Goal: Transaction & Acquisition: Subscribe to service/newsletter

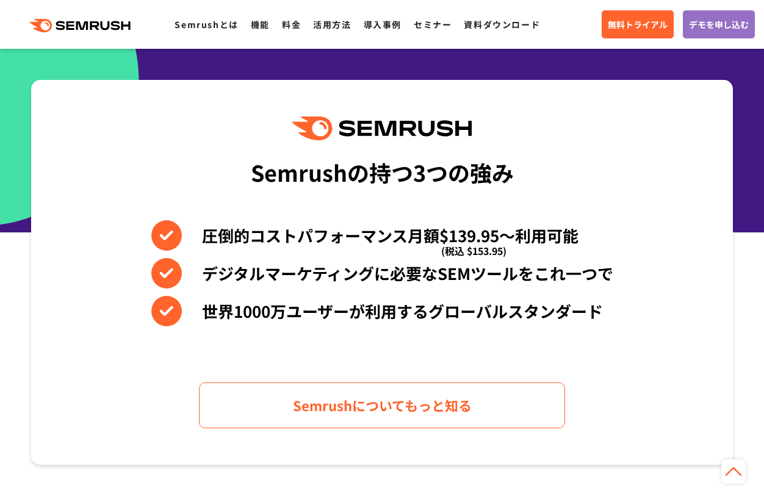
click at [290, 28] on link "料金" at bounding box center [291, 24] width 19 height 12
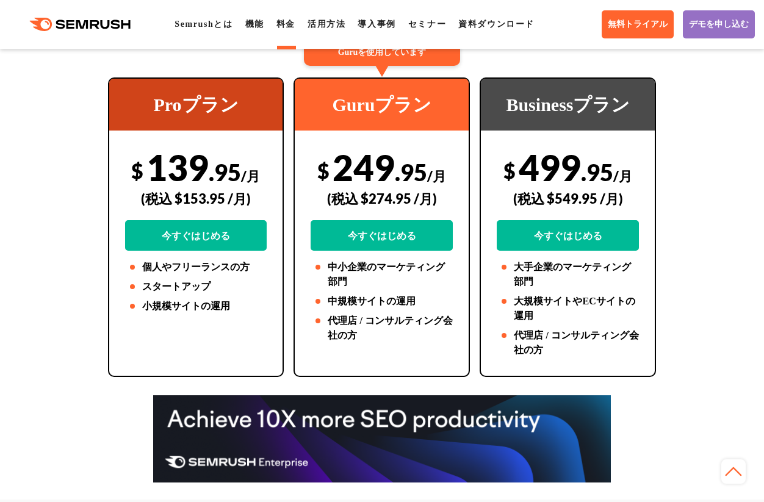
scroll to position [183, 0]
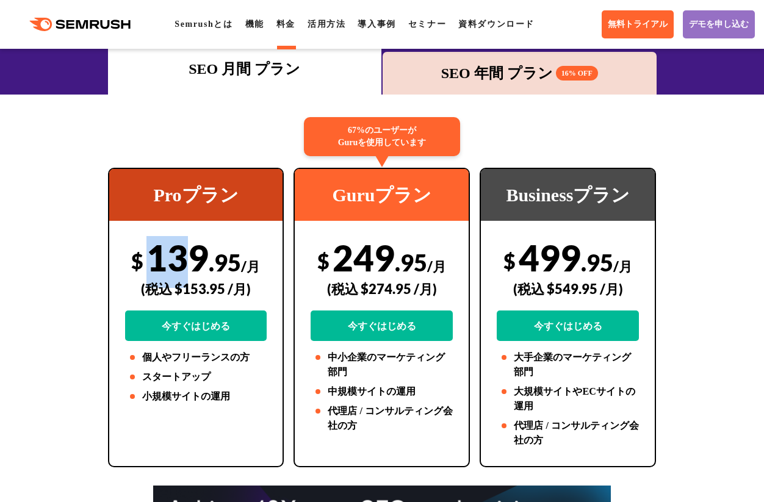
drag, startPoint x: 139, startPoint y: 262, endPoint x: 194, endPoint y: 264, distance: 55.6
click at [194, 264] on div "$ 139 .95 /月 (税込 $153.95 /月) 今すぐはじめる" at bounding box center [196, 288] width 142 height 105
click at [246, 279] on div "(税込 $153.95 /月)" at bounding box center [196, 288] width 142 height 43
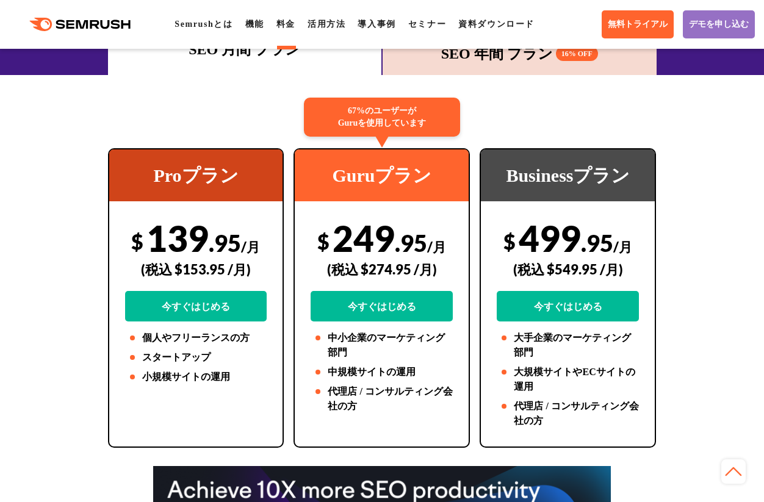
scroll to position [167, 0]
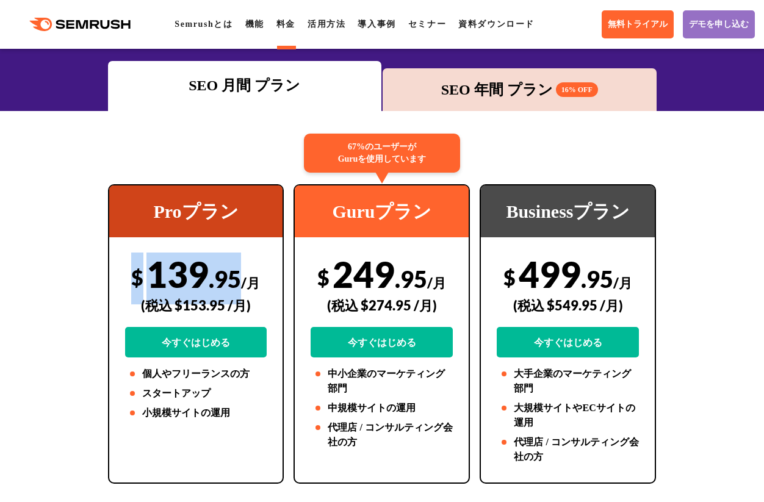
drag, startPoint x: 132, startPoint y: 274, endPoint x: 234, endPoint y: 280, distance: 102.7
click at [234, 280] on div "$ 139 .95 /月 (税込 $153.95 /月) 今すぐはじめる" at bounding box center [196, 305] width 142 height 105
click at [156, 276] on div "$ 139 .95 /月 (税込 $153.95 /月) 今すぐはじめる" at bounding box center [196, 305] width 142 height 105
drag, startPoint x: 156, startPoint y: 276, endPoint x: 226, endPoint y: 277, distance: 70.2
click at [226, 277] on div "$ 139 .95 /月 (税込 $153.95 /月) 今すぐはじめる" at bounding box center [196, 305] width 142 height 105
